Goal: Transaction & Acquisition: Purchase product/service

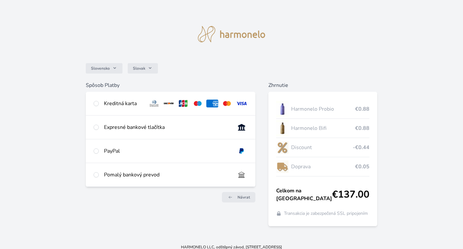
click at [113, 106] on div "Kreditná karta" at bounding box center [123, 103] width 39 height 8
radio input "true"
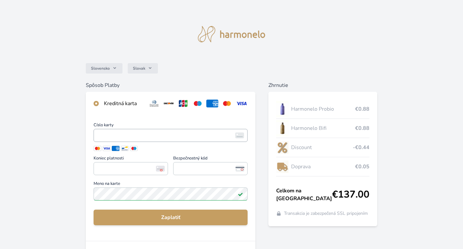
click at [148, 141] on span "<p>Your browser does not support iframes.</p>" at bounding box center [171, 135] width 154 height 13
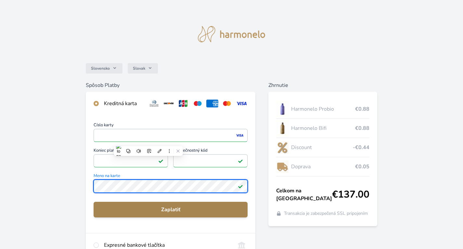
scroll to position [70, 0]
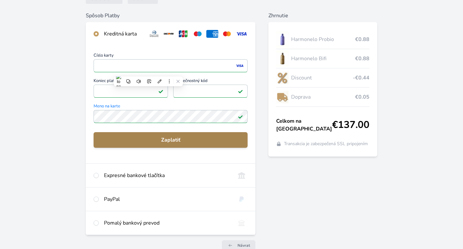
click at [185, 140] on span "Zaplatiť" at bounding box center [171, 140] width 144 height 8
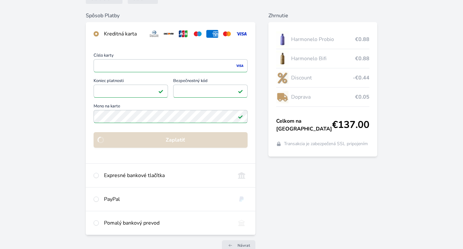
scroll to position [34, 0]
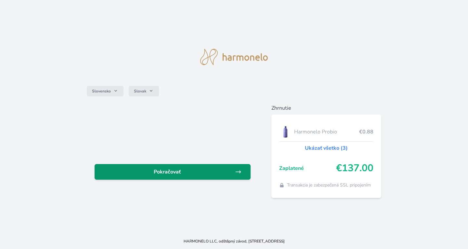
click at [185, 168] on span "Pokračovať" at bounding box center [167, 172] width 135 height 8
